Goal: Task Accomplishment & Management: Manage account settings

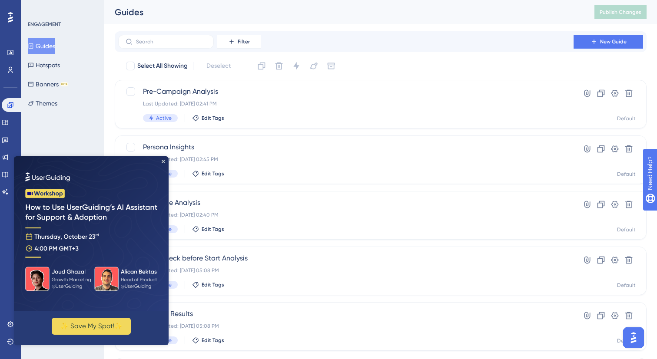
click at [163, 162] on icon "Close Preview" at bounding box center [163, 161] width 3 height 3
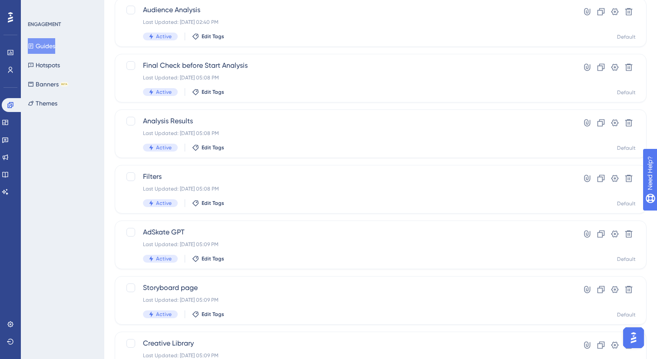
scroll to position [315, 0]
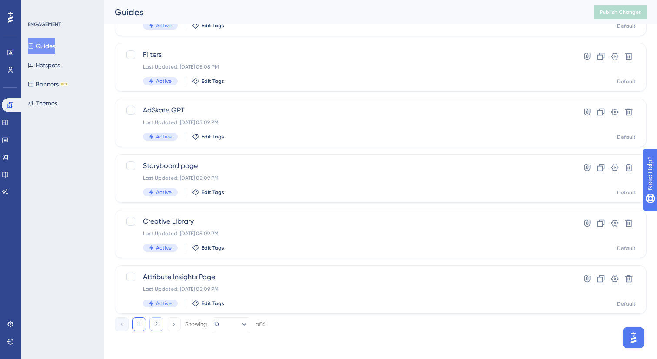
click at [157, 322] on button "2" at bounding box center [156, 325] width 14 height 14
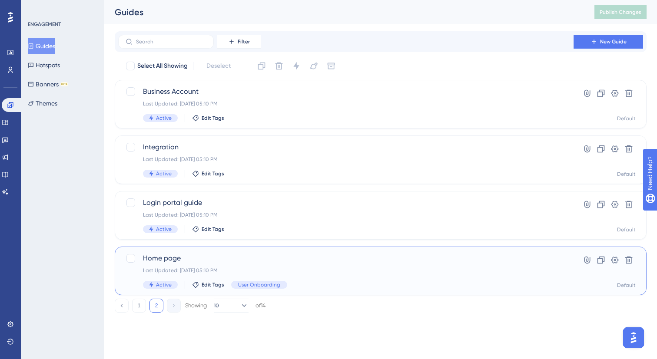
click at [240, 262] on span "Home page" at bounding box center [346, 258] width 406 height 10
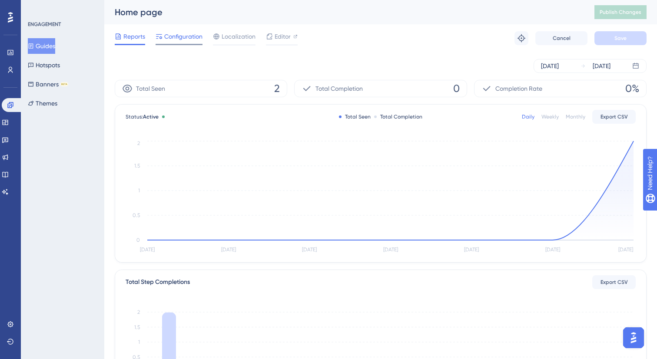
click at [196, 42] on div "Configuration" at bounding box center [179, 38] width 47 height 14
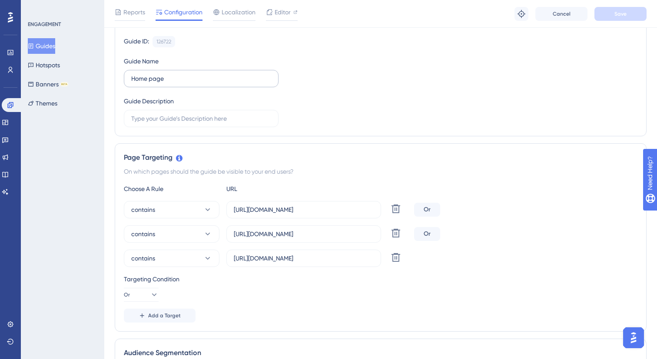
scroll to position [96, 0]
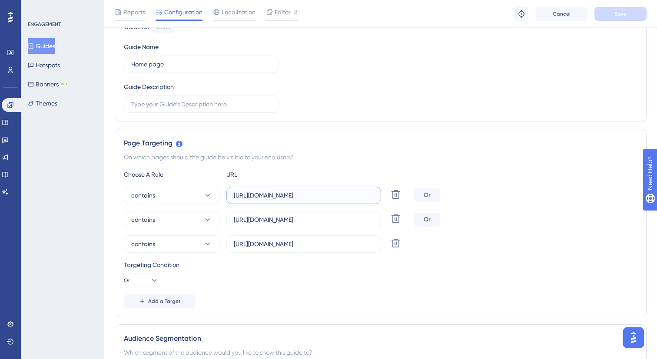
click at [299, 194] on input "[URL][DOMAIN_NAME]" at bounding box center [304, 196] width 140 height 10
click at [349, 225] on label "[URL][DOMAIN_NAME]" at bounding box center [303, 219] width 155 height 17
click at [349, 225] on input "[URL][DOMAIN_NAME]" at bounding box center [304, 220] width 140 height 10
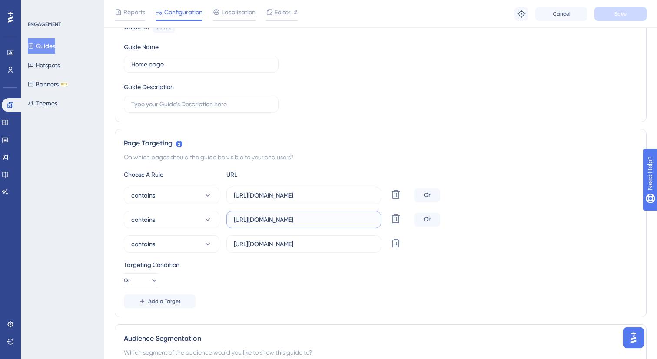
scroll to position [0, 0]
click at [349, 225] on label "[URL][DOMAIN_NAME]" at bounding box center [303, 219] width 155 height 17
click at [349, 225] on input "[URL][DOMAIN_NAME]" at bounding box center [304, 220] width 140 height 10
click at [349, 225] on label "[URL][DOMAIN_NAME]" at bounding box center [303, 219] width 155 height 17
click at [349, 225] on input "[URL][DOMAIN_NAME]" at bounding box center [304, 220] width 140 height 10
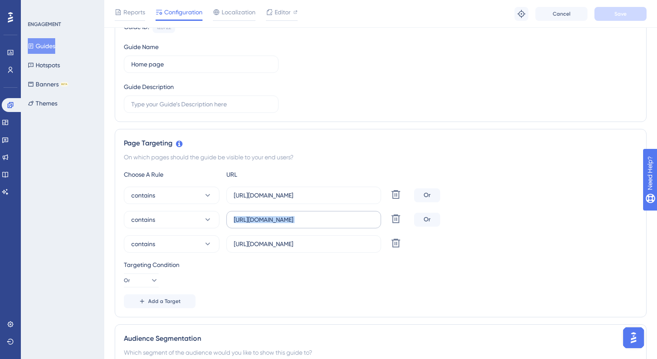
copy div "Delete"
click at [397, 166] on div "Page Targeting On which pages should the guide be visible to your end users? Ch…" at bounding box center [381, 223] width 532 height 189
click at [287, 219] on input "[URL][DOMAIN_NAME]" at bounding box center [304, 220] width 140 height 10
